Goal: Navigation & Orientation: Find specific page/section

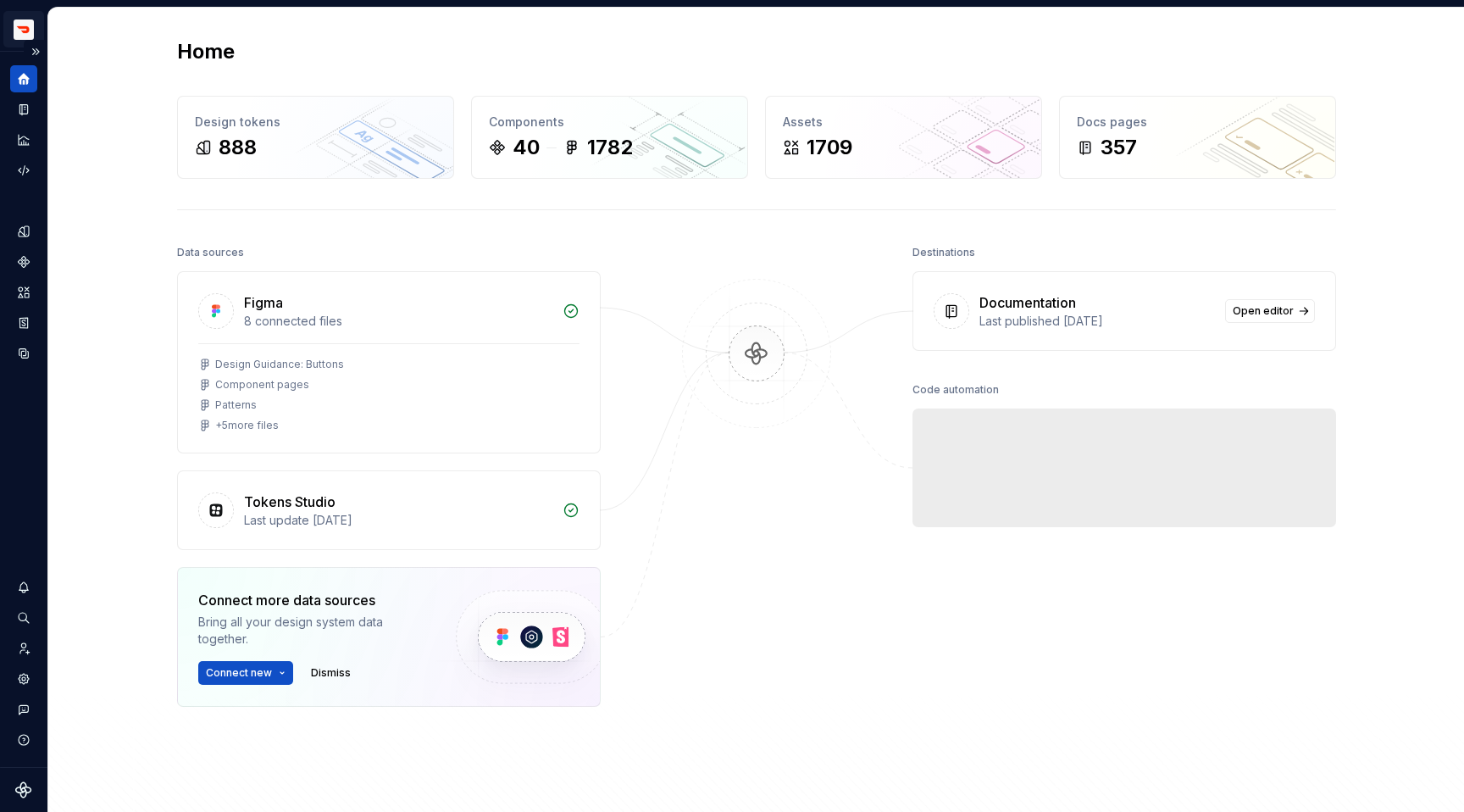
click at [20, 28] on html "Prism LM Design system data Home Design tokens 888 Components 40 1782 Assets 17…" at bounding box center [732, 406] width 1464 height 812
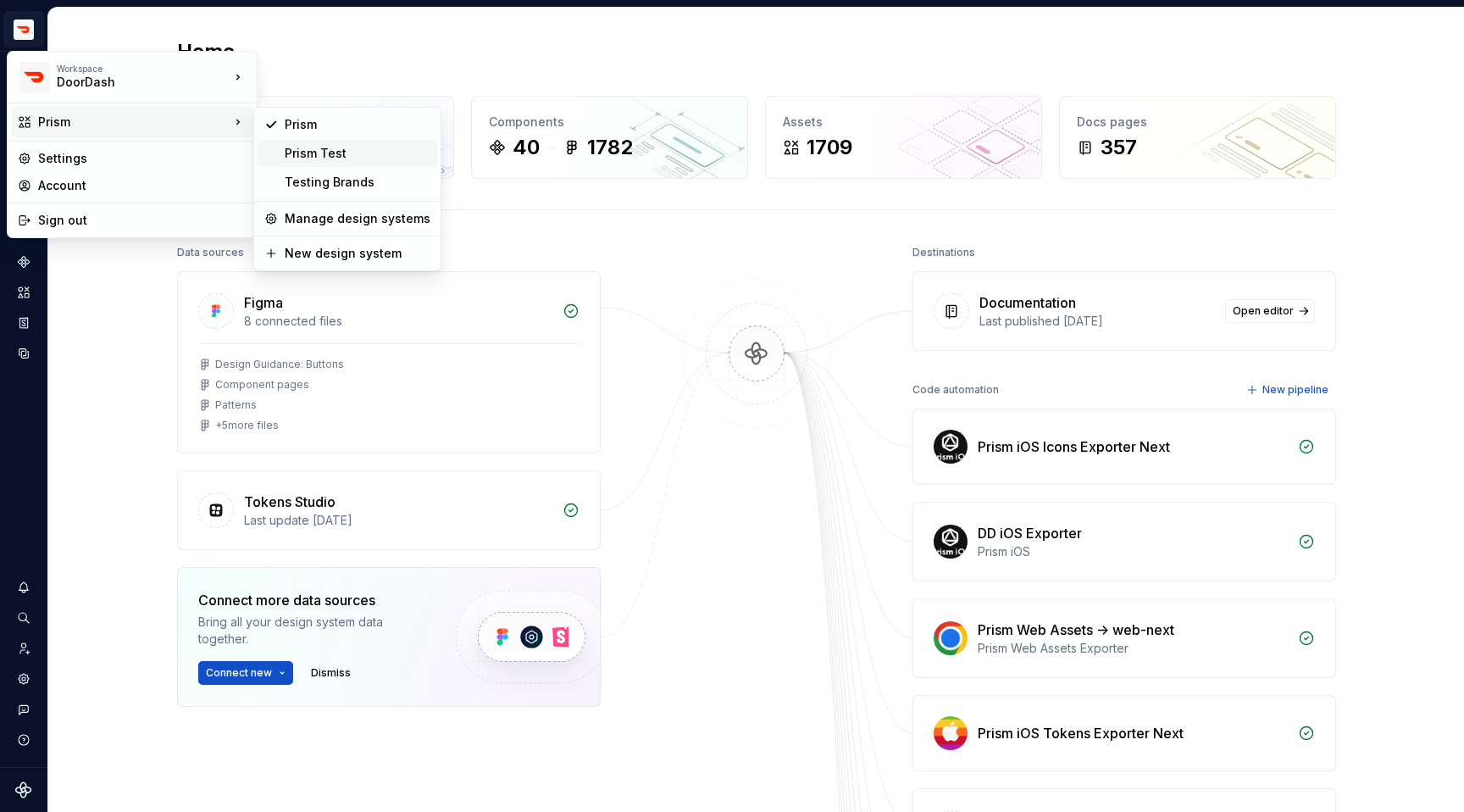
click at [328, 145] on div "Prism Test" at bounding box center [357, 152] width 145 height 17
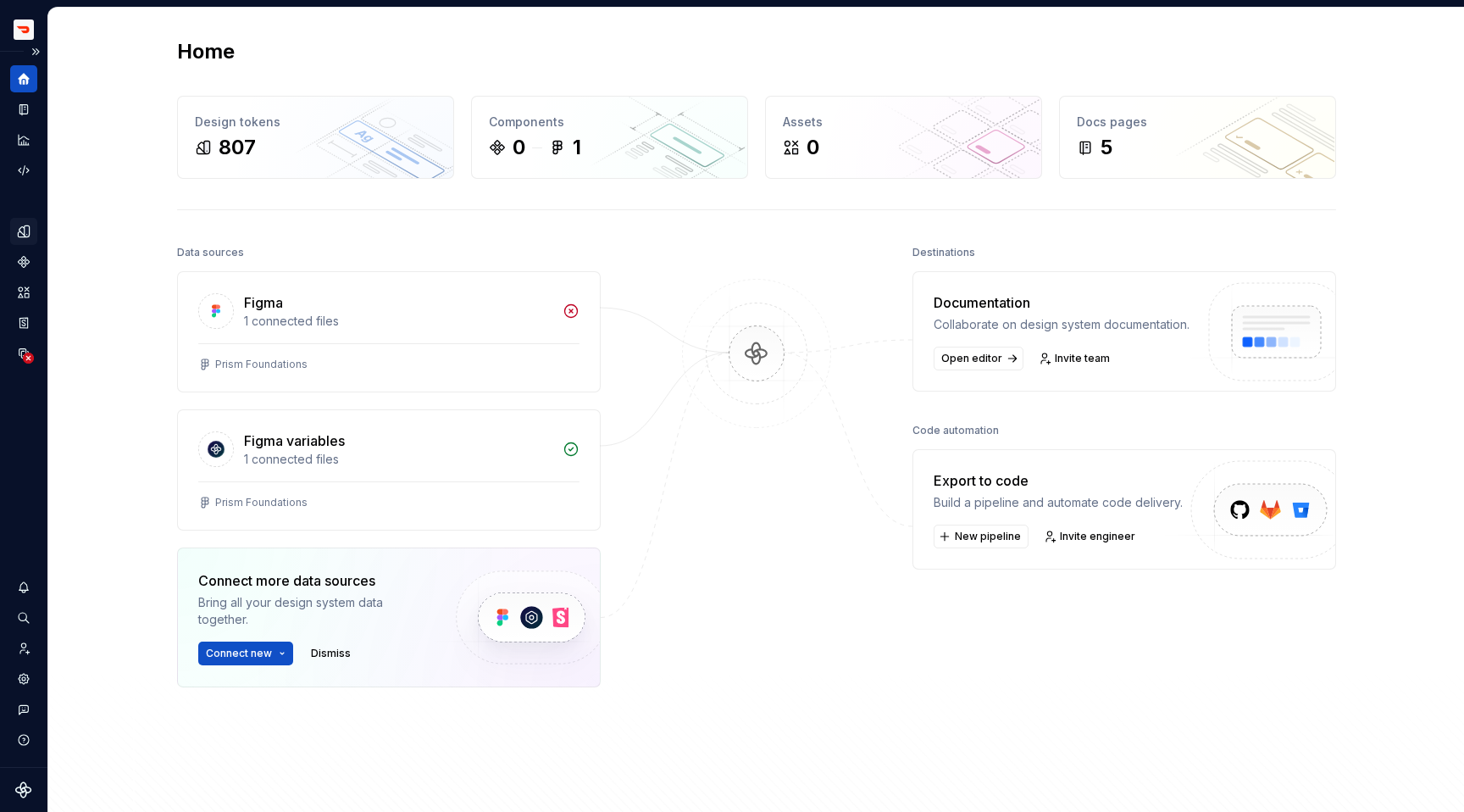
click at [25, 224] on icon "Design tokens" at bounding box center [23, 230] width 15 height 15
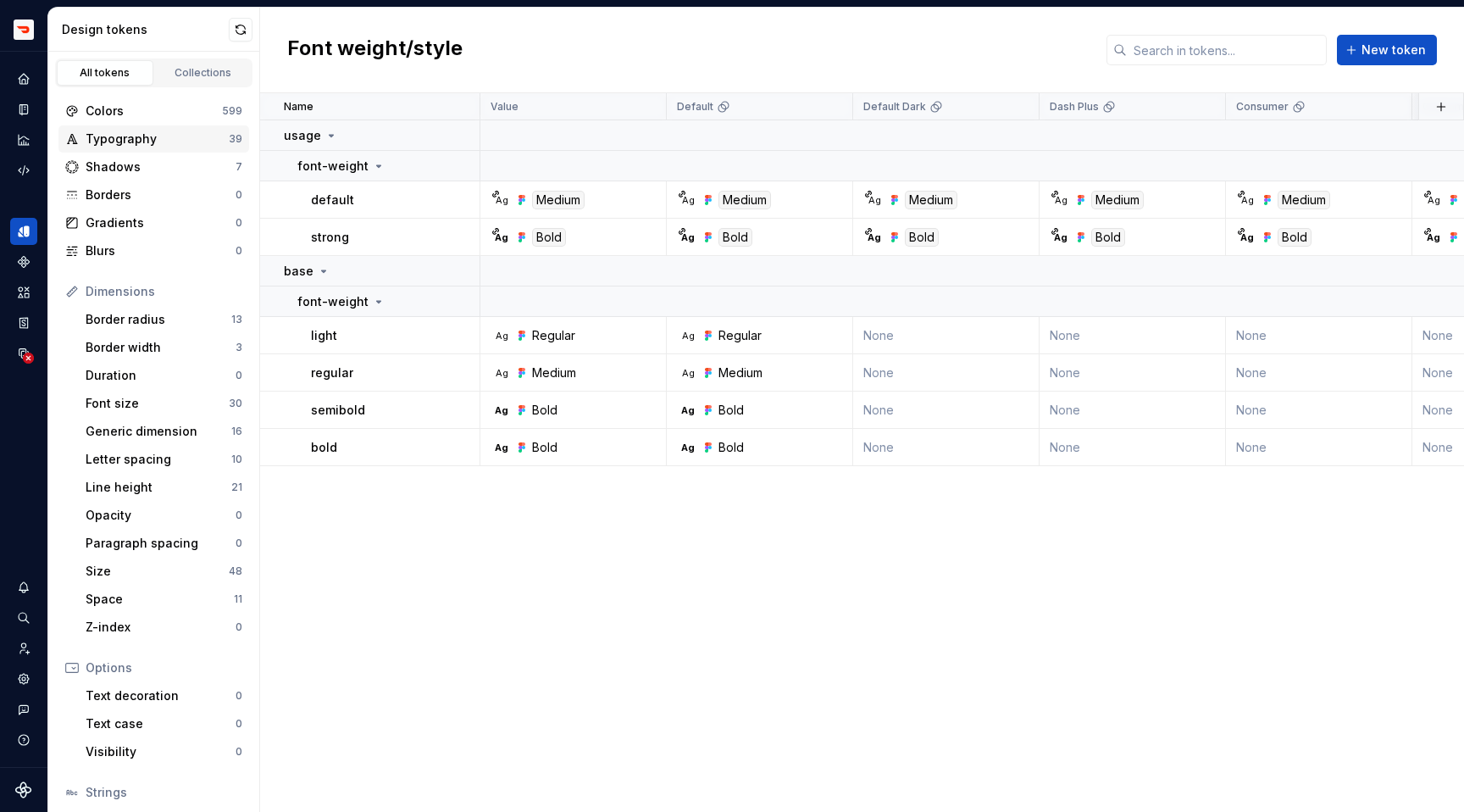
click at [169, 138] on div "Typography" at bounding box center [157, 138] width 143 height 17
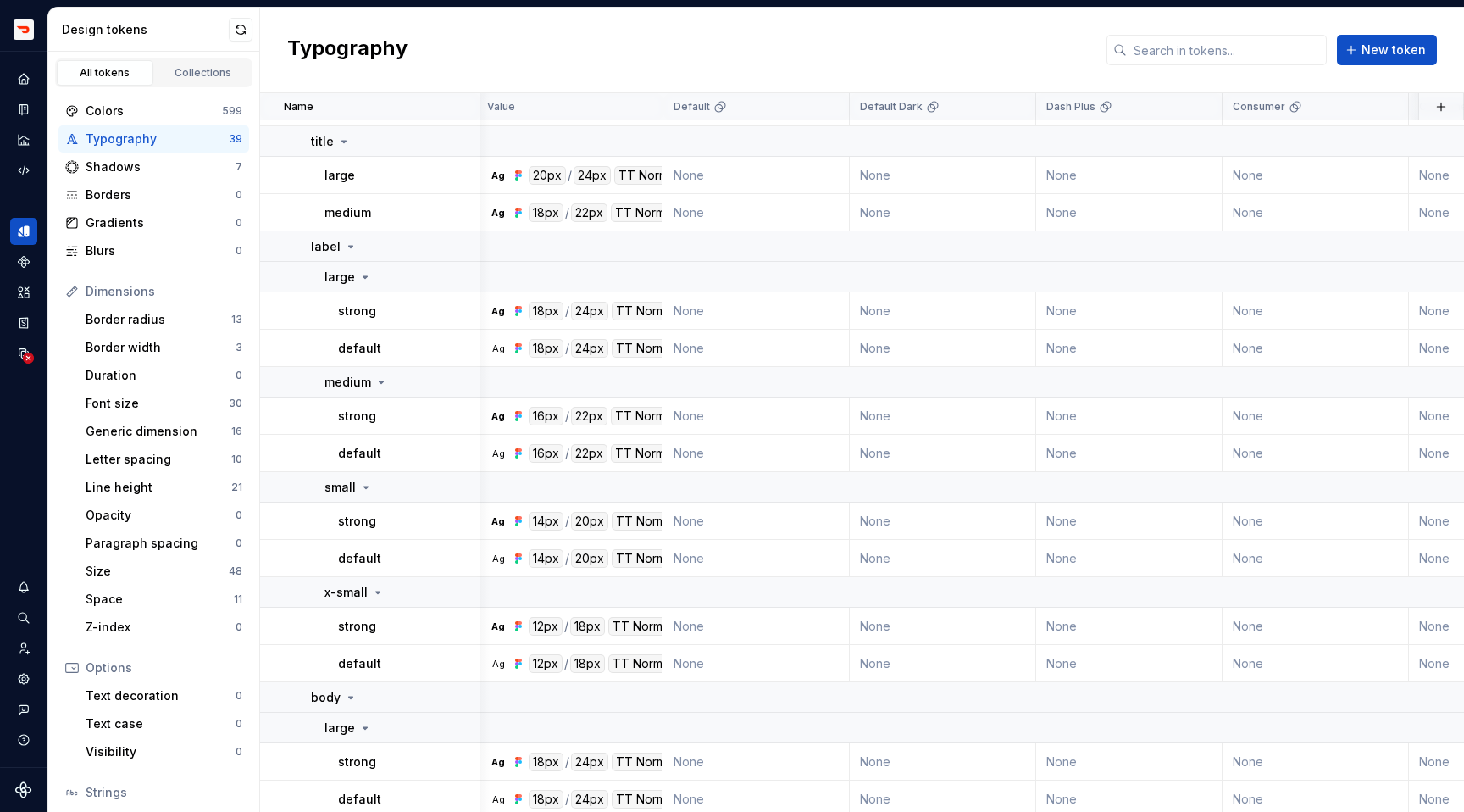
scroll to position [0, 4]
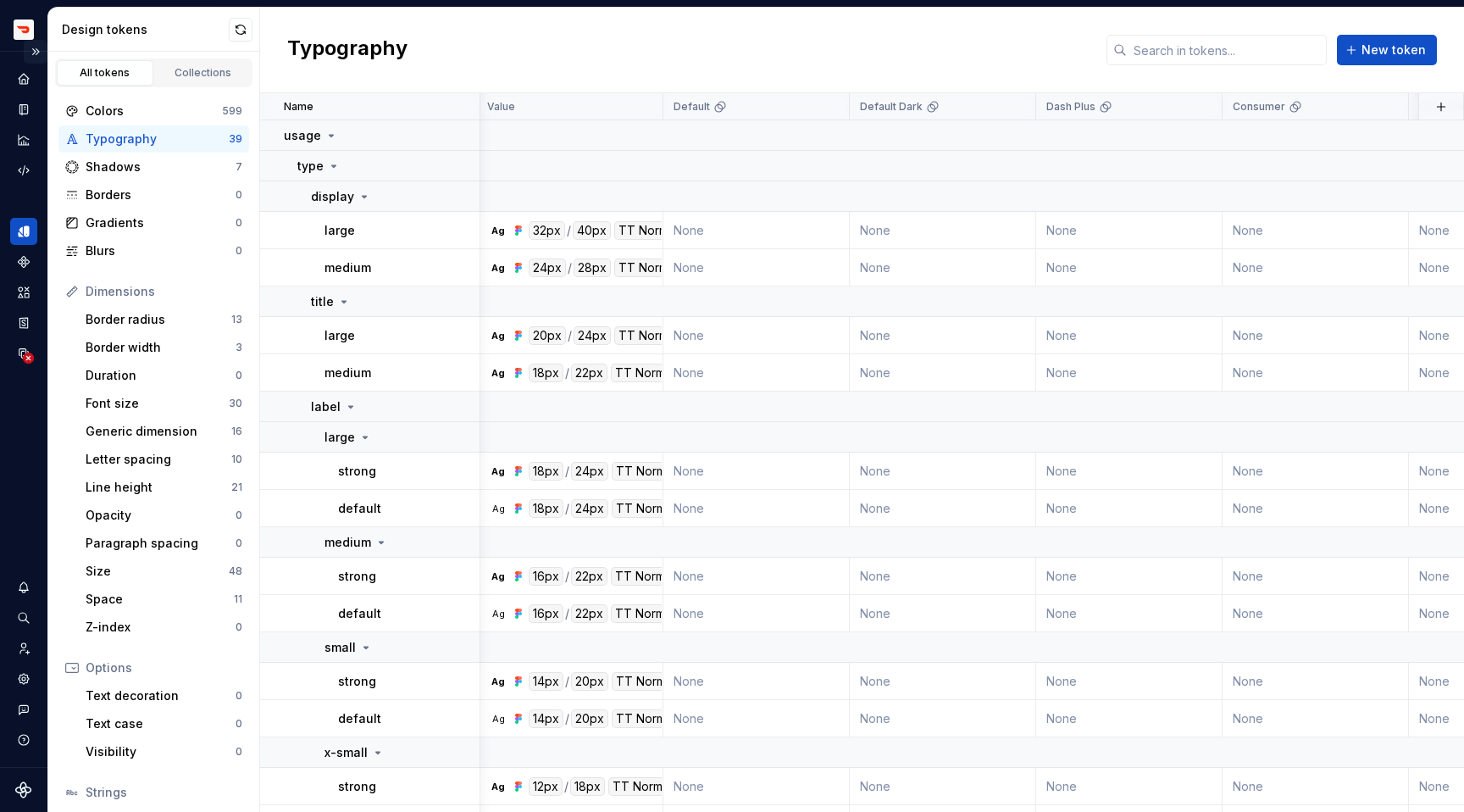
click at [37, 49] on button "Expand sidebar" at bounding box center [35, 51] width 24 height 24
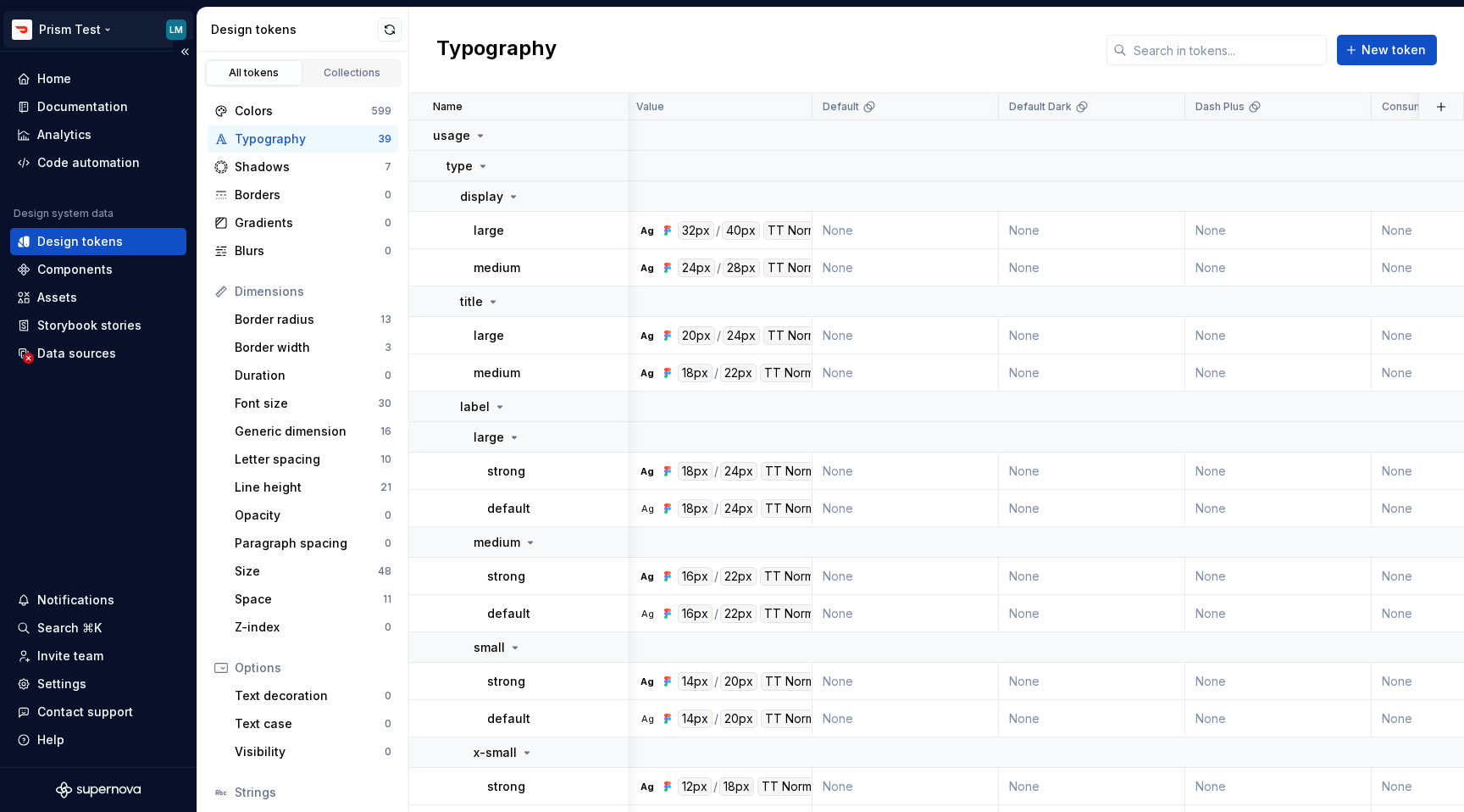
click at [101, 27] on html "Prism Test LM Home Documentation Analytics Code automation Design system data D…" at bounding box center [732, 406] width 1464 height 812
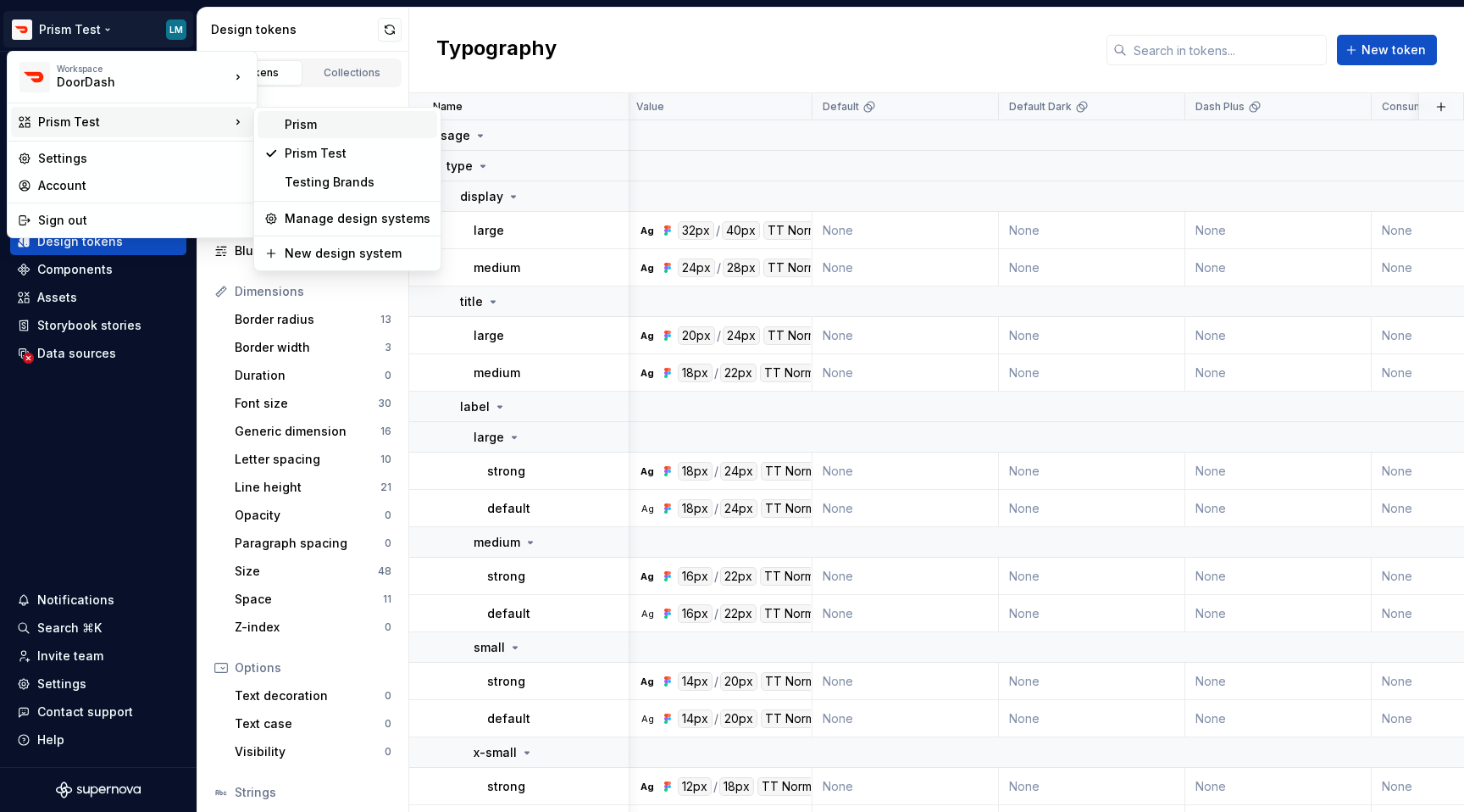
click at [362, 127] on div "Prism" at bounding box center [357, 124] width 145 height 17
